Goal: Information Seeking & Learning: Understand process/instructions

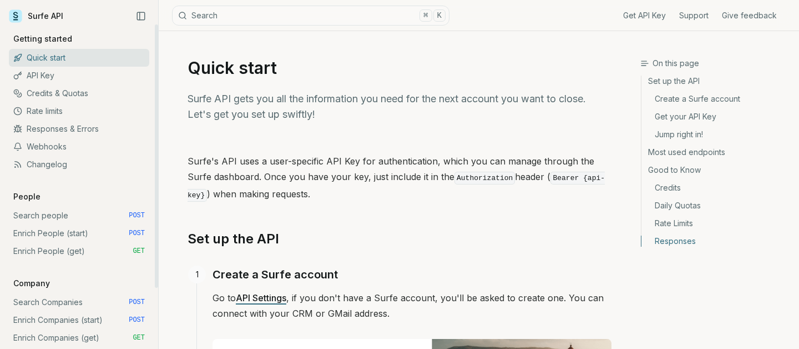
scroll to position [1617, 0]
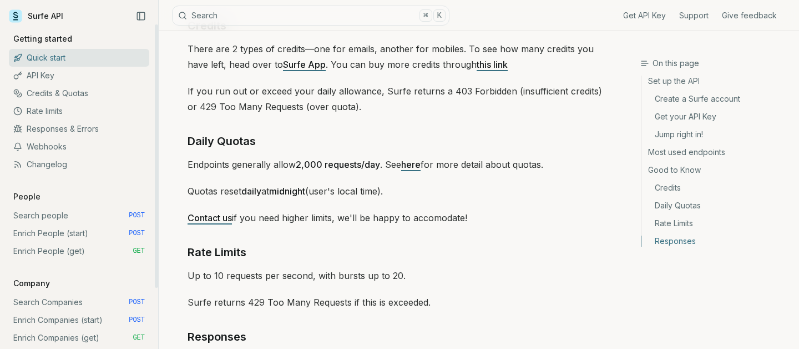
click at [66, 219] on link "Search people POST" at bounding box center [79, 216] width 140 height 18
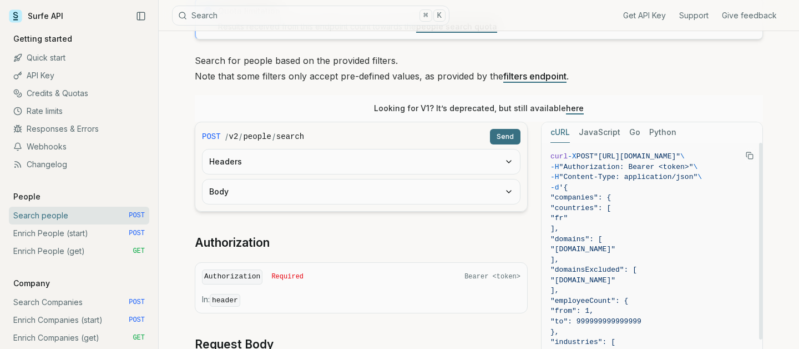
scroll to position [74, 0]
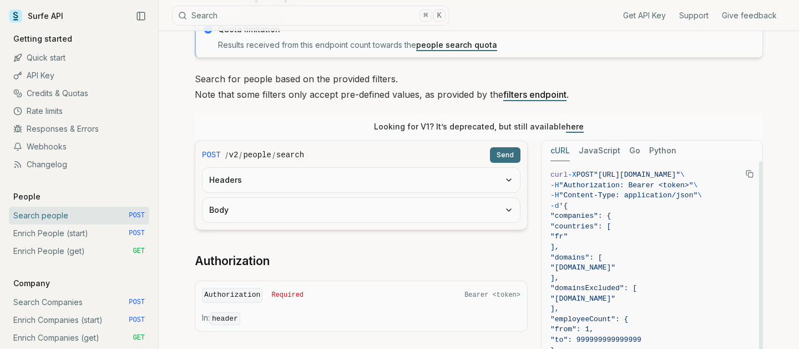
click at [748, 177] on icon "Copy Text" at bounding box center [750, 174] width 8 height 8
click at [113, 230] on link "Enrich People (start) POST" at bounding box center [79, 233] width 140 height 18
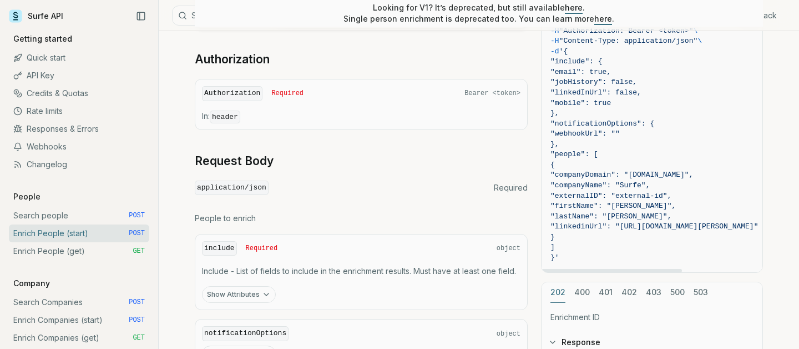
scroll to position [364, 0]
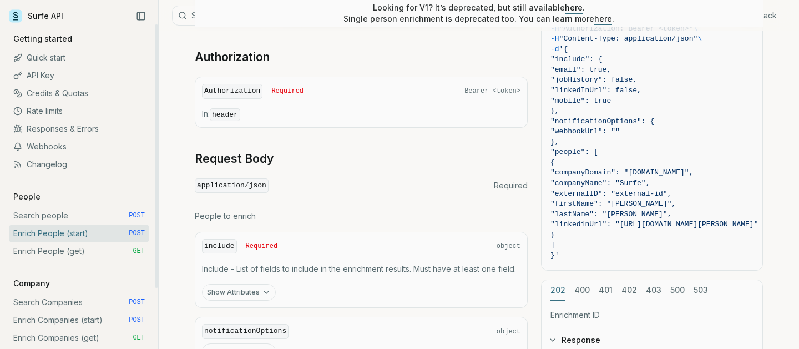
click at [100, 247] on link "Enrich People (get) GET" at bounding box center [79, 251] width 140 height 18
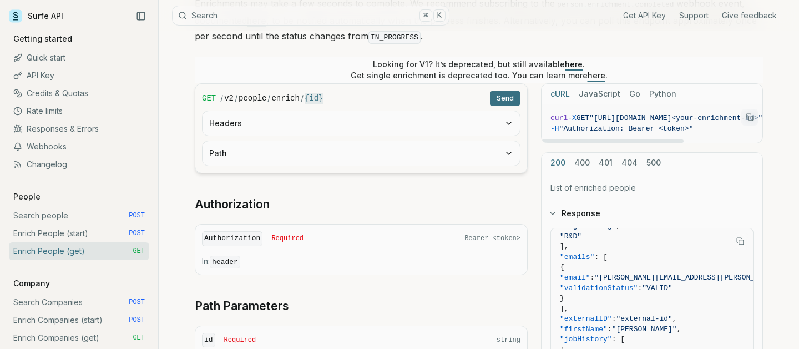
click at [753, 116] on rect "Copy Text" at bounding box center [751, 118] width 4 height 4
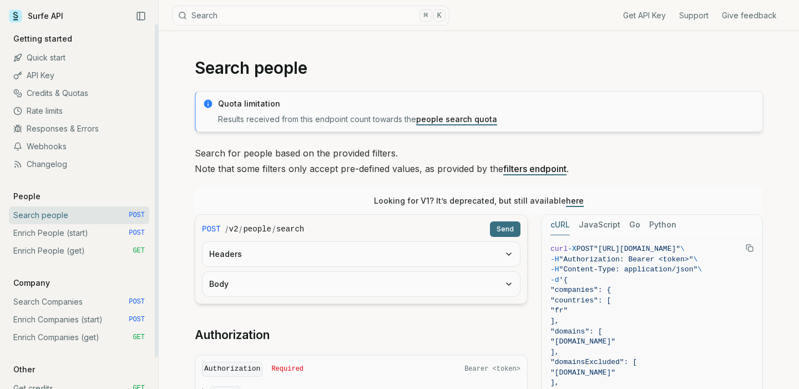
click at [75, 109] on link "Rate limits" at bounding box center [79, 111] width 140 height 18
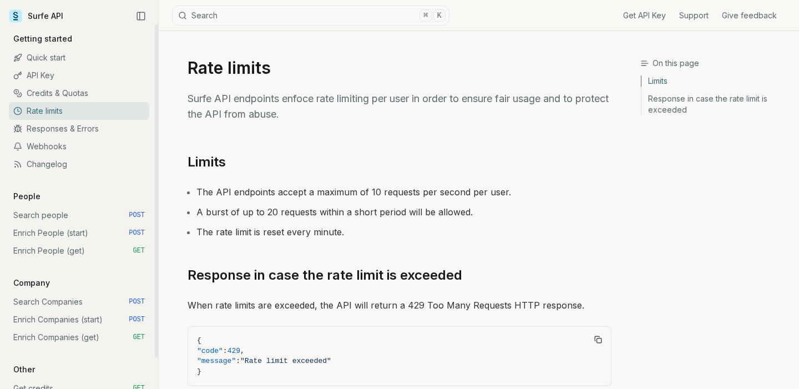
click at [85, 93] on link "Credits & Quotas" at bounding box center [79, 93] width 140 height 18
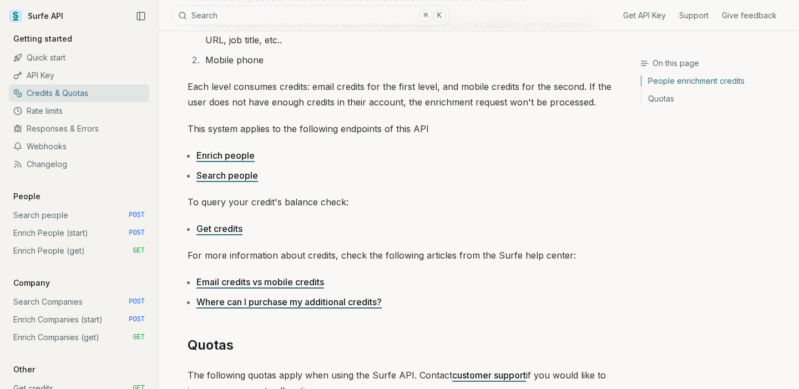
scroll to position [199, 0]
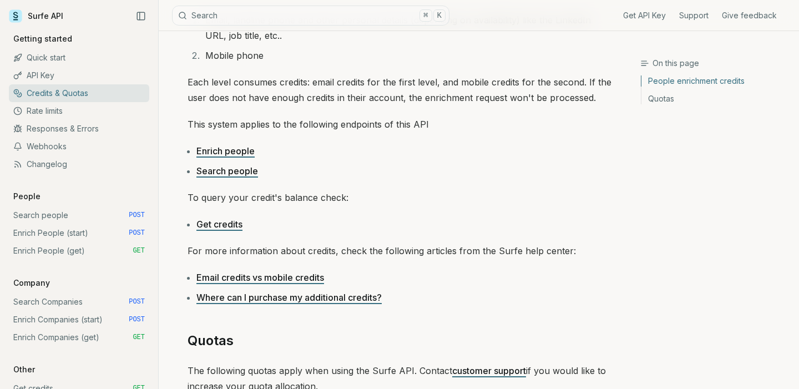
click at [214, 152] on link "Enrich people" at bounding box center [226, 150] width 58 height 11
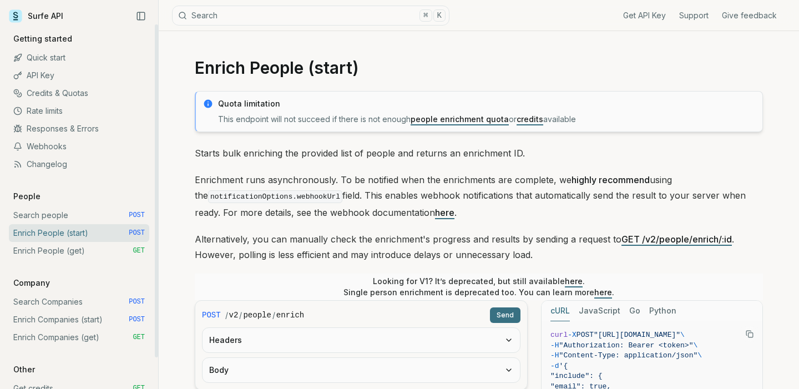
click at [86, 94] on link "Credits & Quotas" at bounding box center [79, 93] width 140 height 18
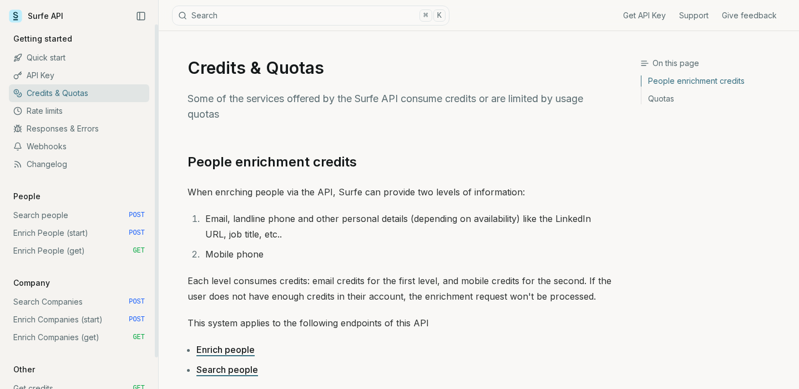
click at [49, 75] on link "API Key" at bounding box center [79, 76] width 140 height 18
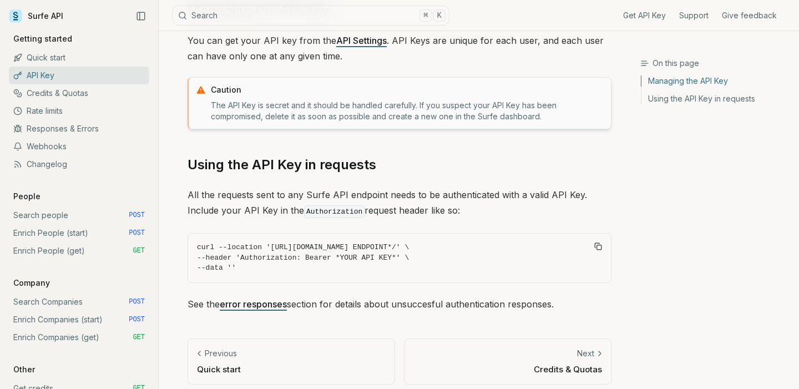
scroll to position [159, 0]
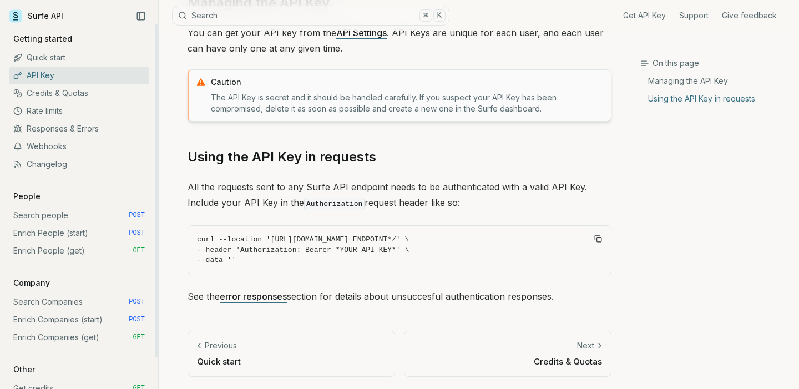
click at [99, 60] on link "Quick start" at bounding box center [79, 58] width 140 height 18
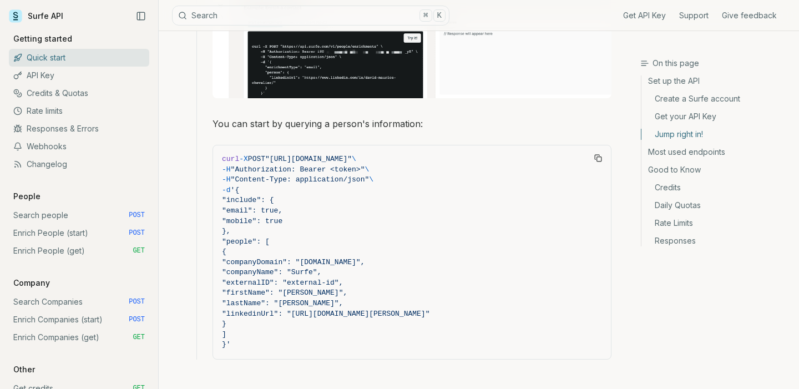
scroll to position [1042, 0]
